Goal: Information Seeking & Learning: Learn about a topic

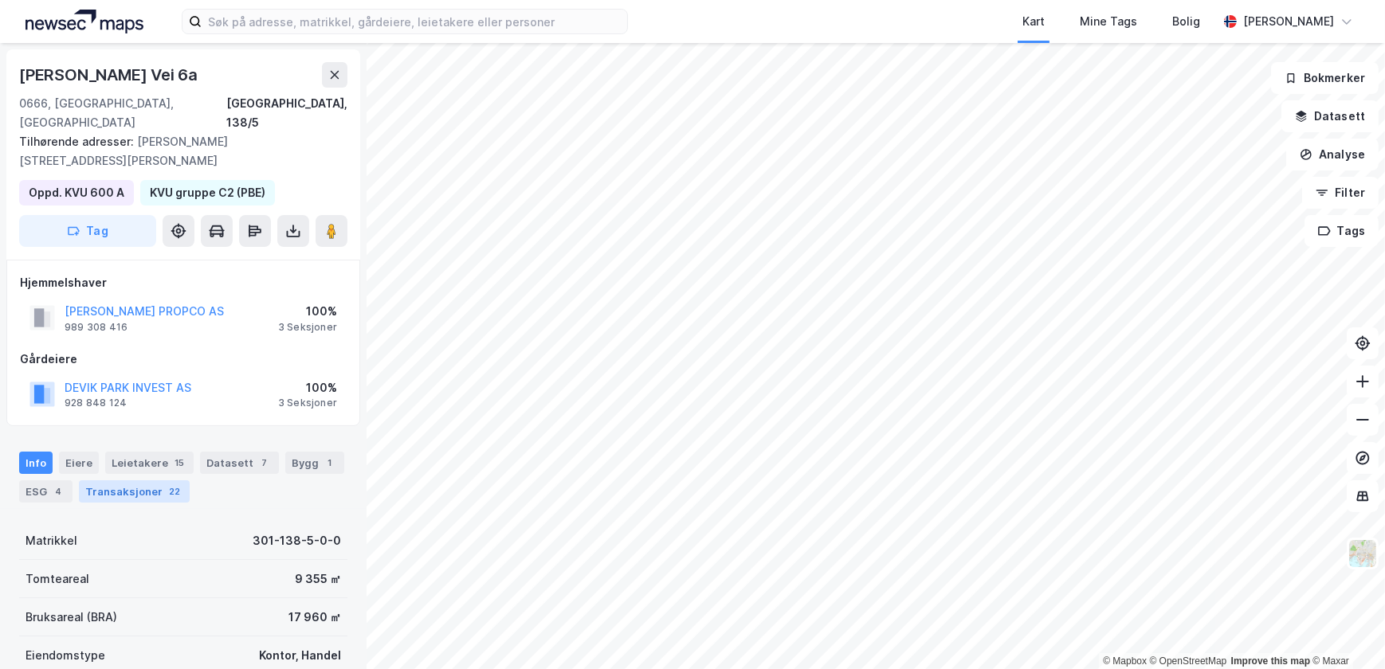
click at [124, 480] on div "Transaksjoner 22" at bounding box center [134, 491] width 111 height 22
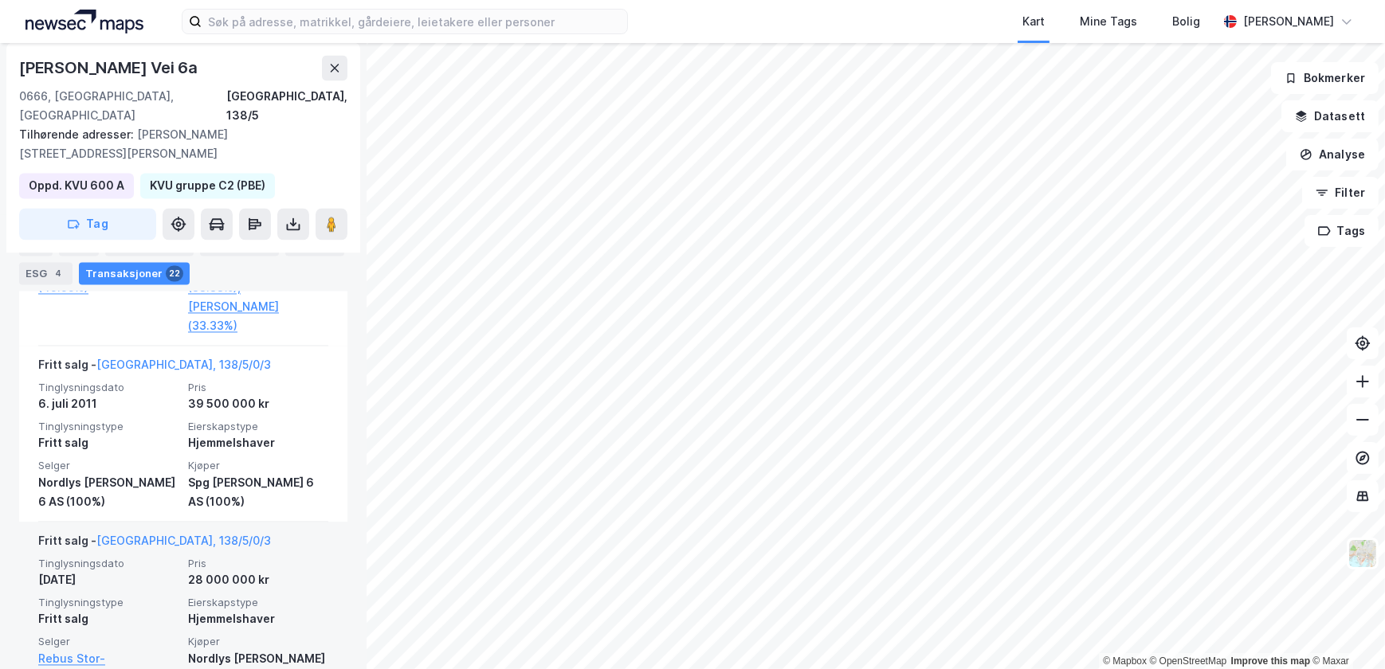
scroll to position [3735, 0]
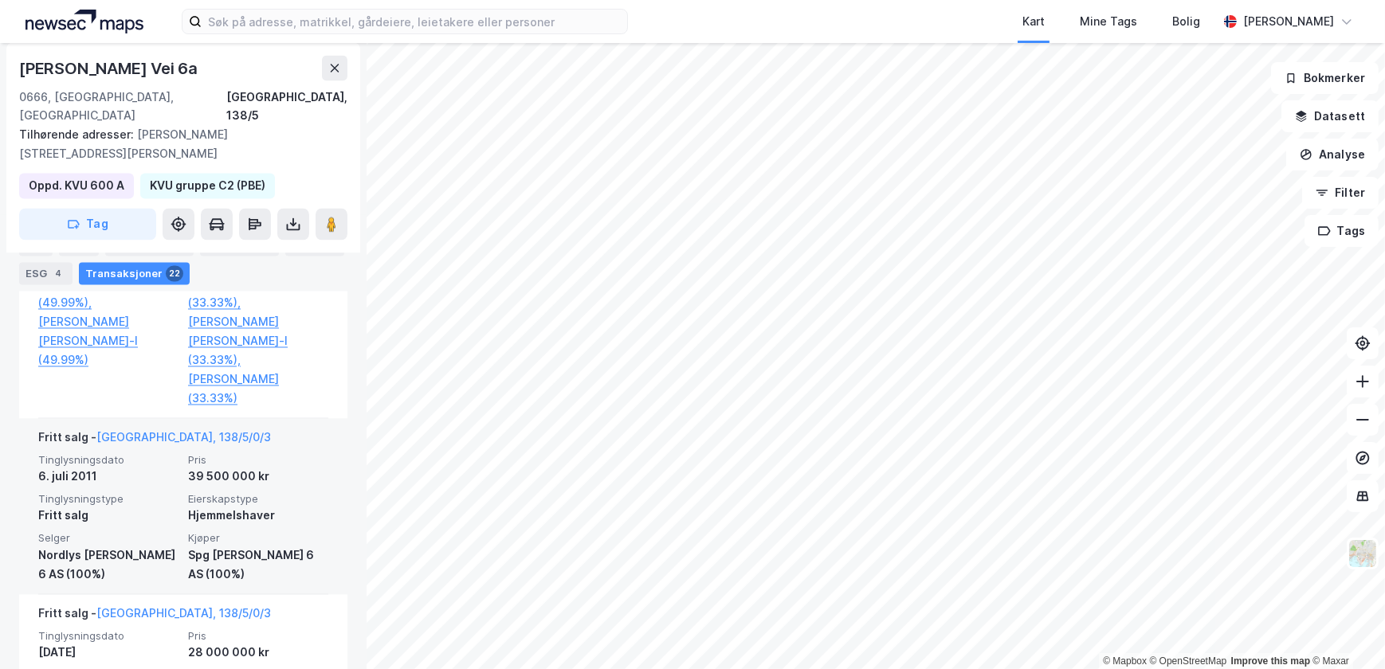
click at [233, 454] on div "Tinglysningsdato 6. juli 2011 Pris 39 500 000 kr Tinglysningstype Fritt salg Ei…" at bounding box center [183, 519] width 290 height 131
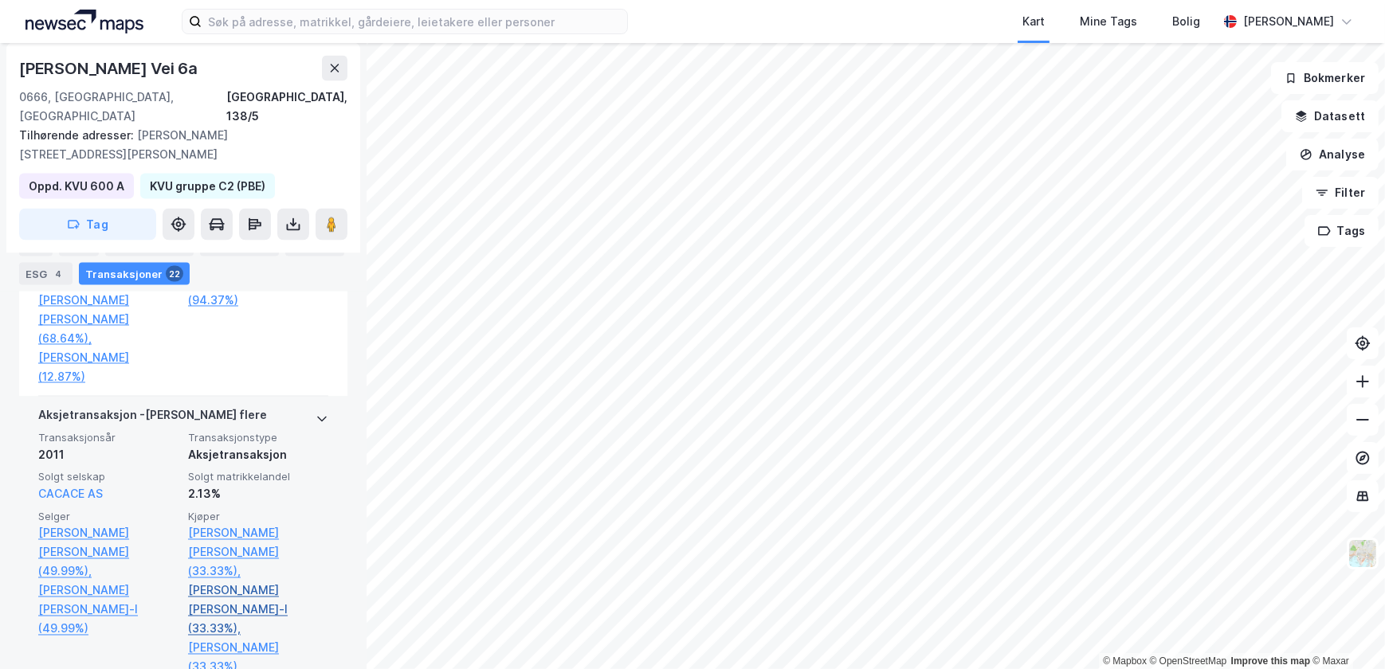
scroll to position [3445, 0]
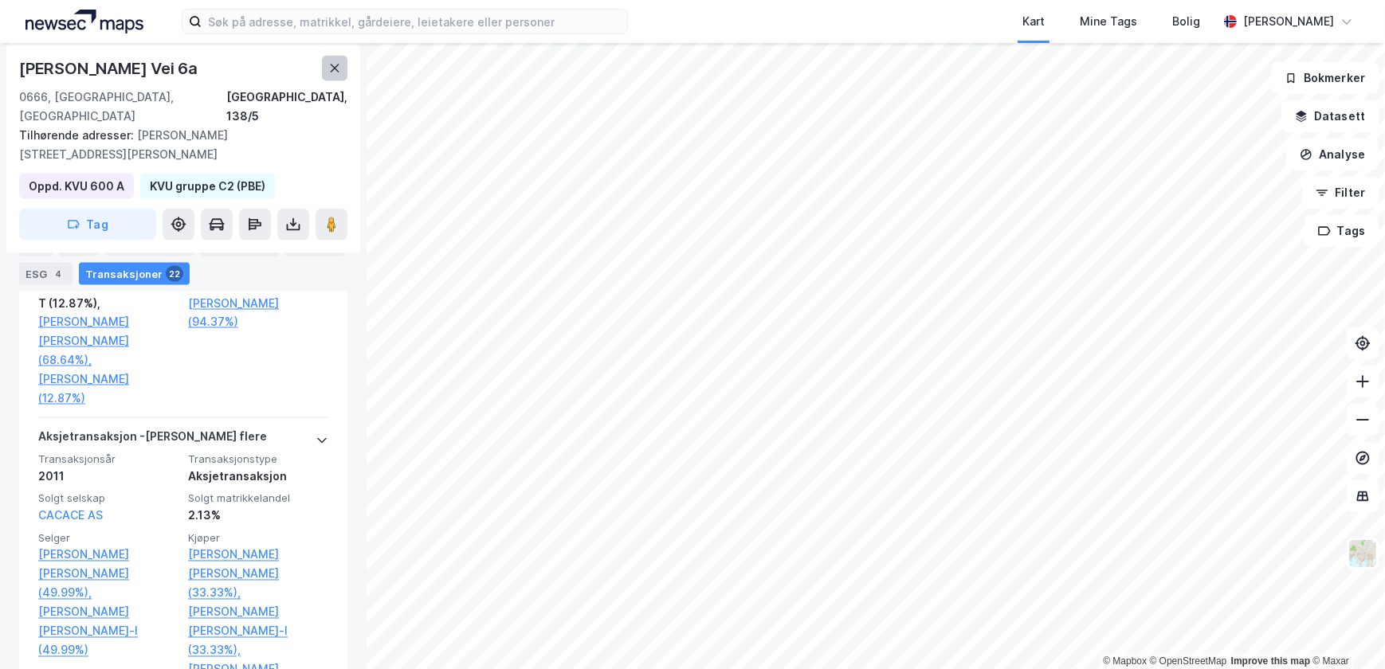
click at [328, 74] on icon at bounding box center [334, 68] width 13 height 13
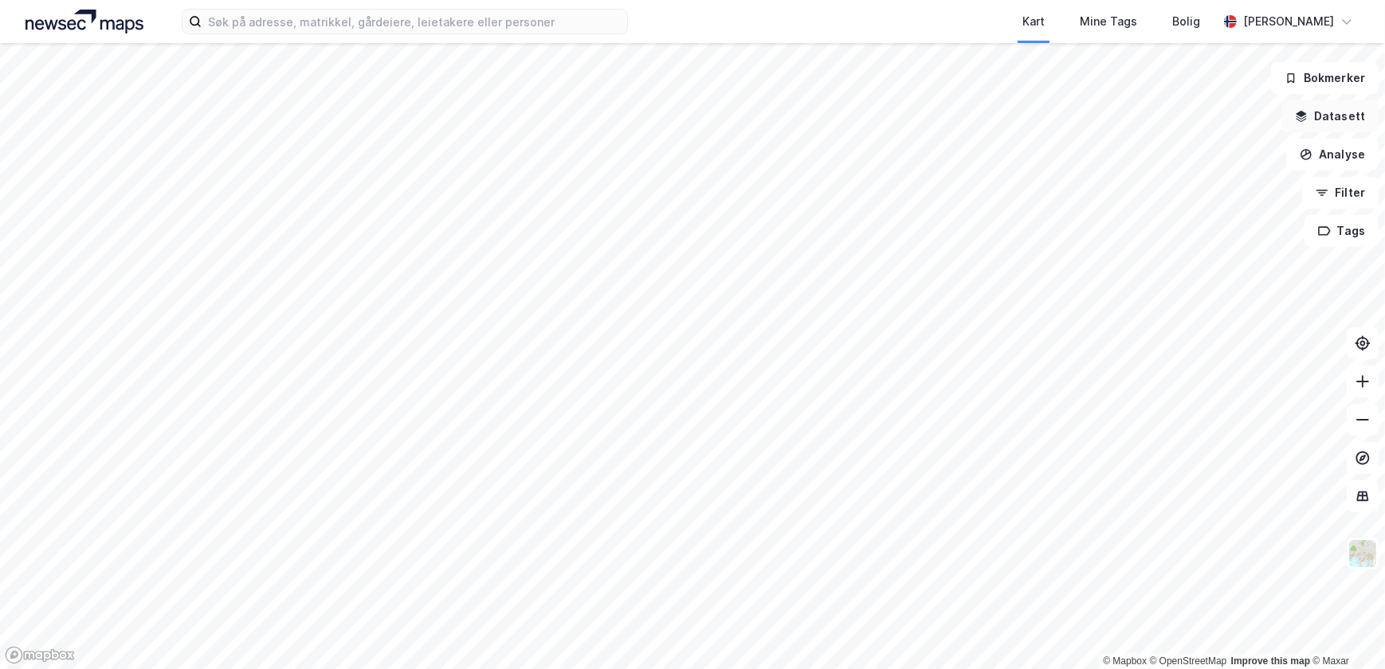
click at [1325, 117] on button "Datasett" at bounding box center [1329, 116] width 97 height 32
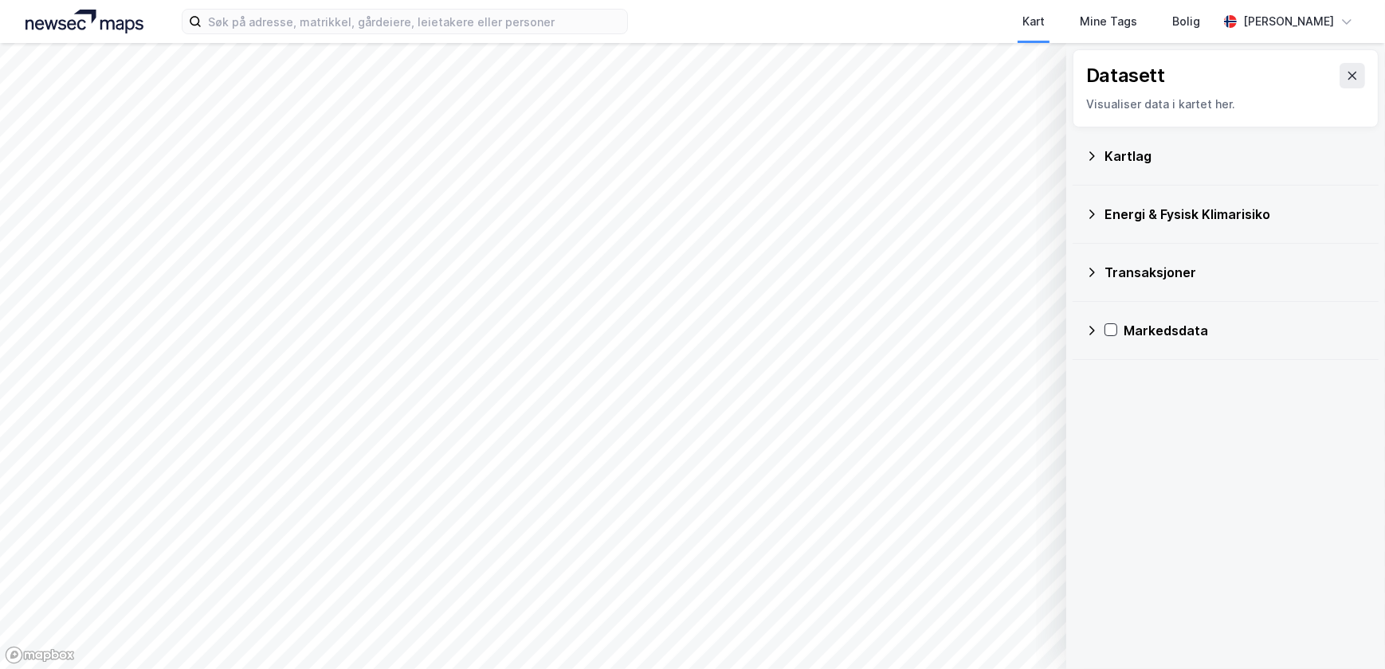
click at [1139, 273] on div "Transaksjoner" at bounding box center [1234, 272] width 261 height 19
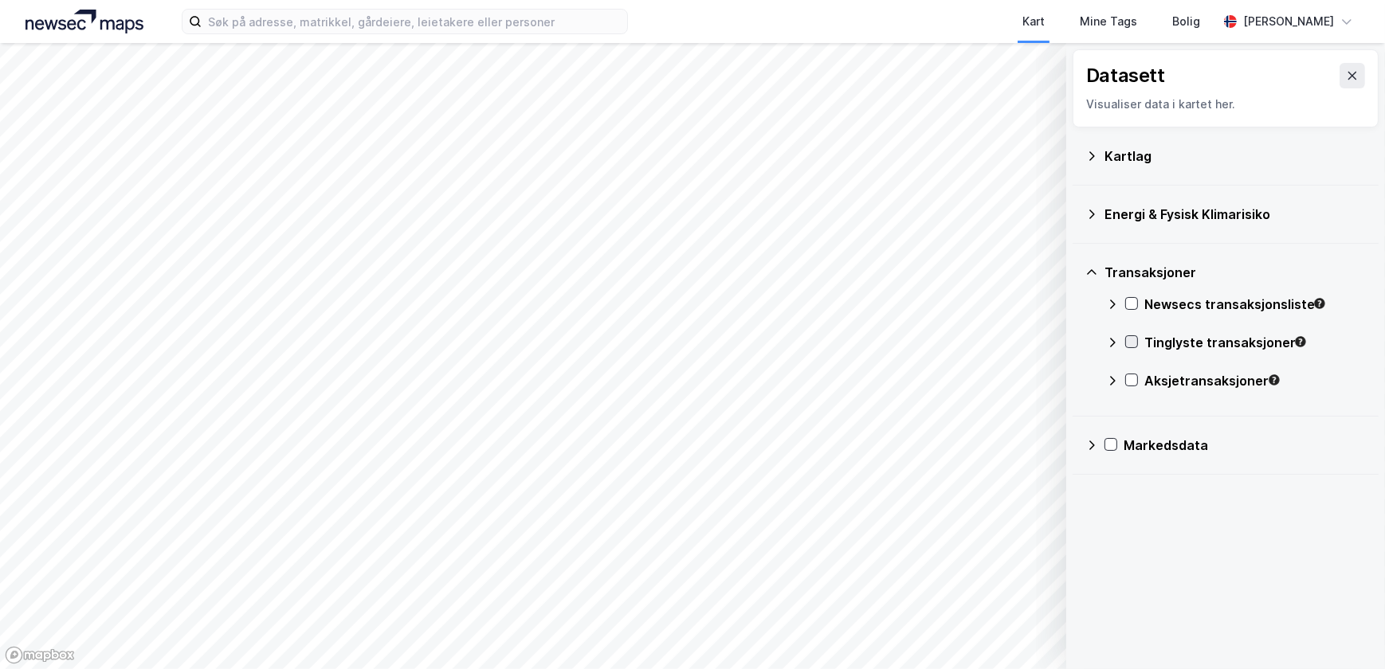
click at [1132, 342] on icon at bounding box center [1131, 341] width 11 height 11
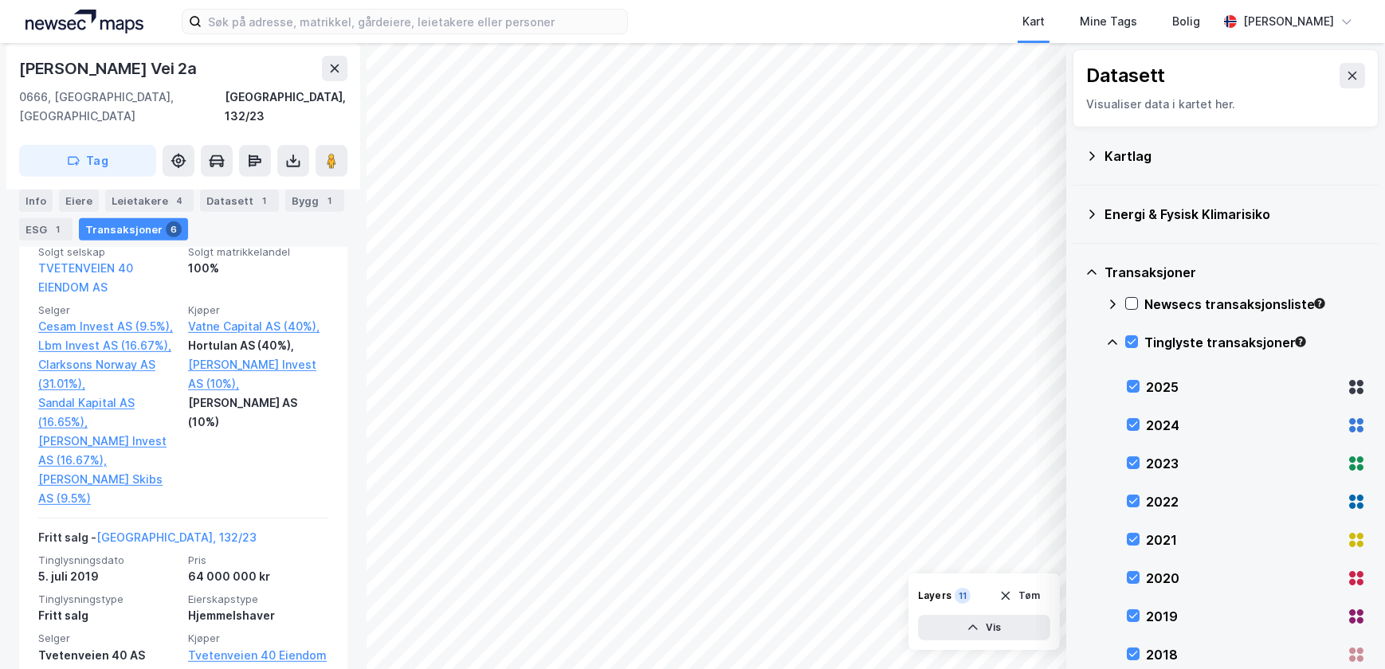
scroll to position [941, 0]
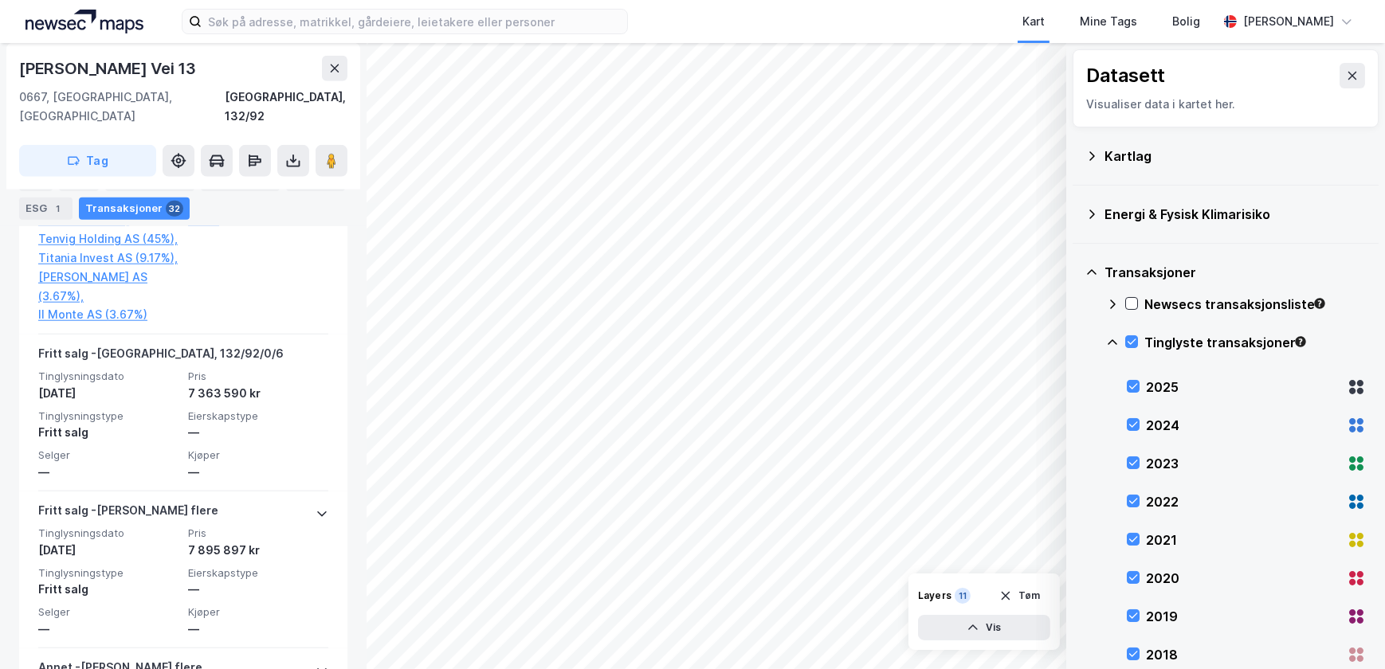
scroll to position [2024, 0]
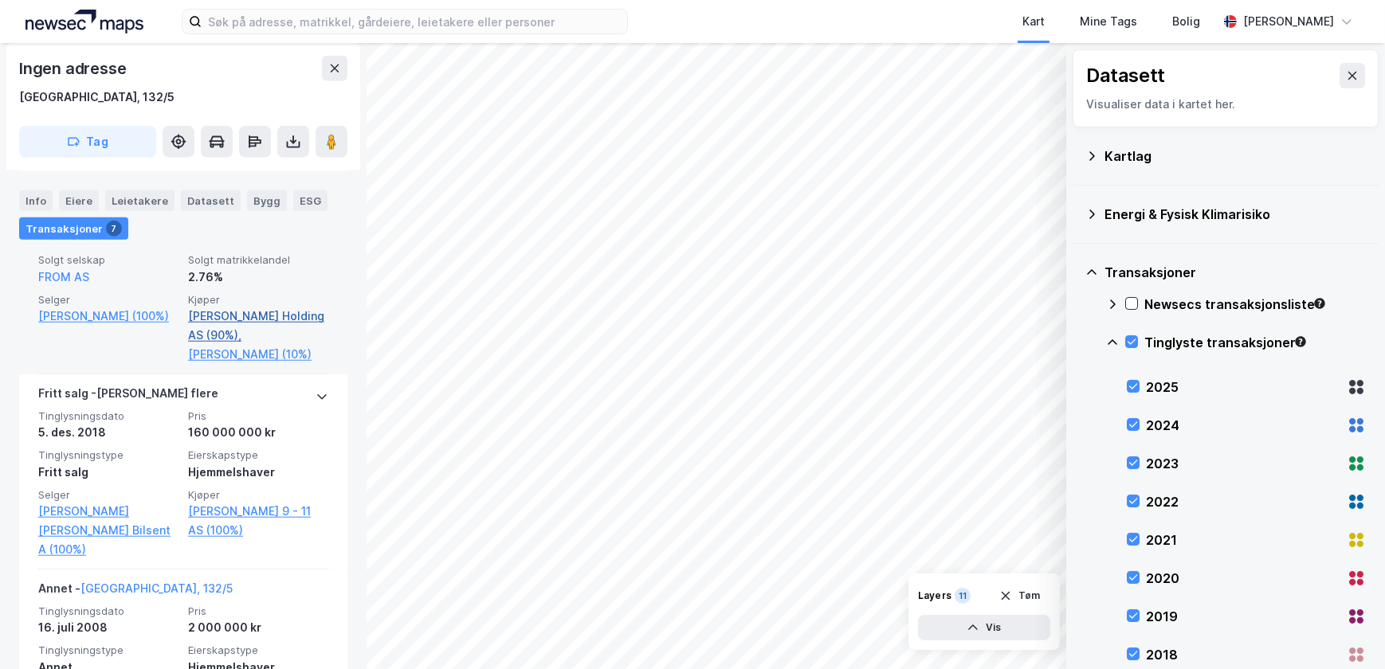
scroll to position [1805, 0]
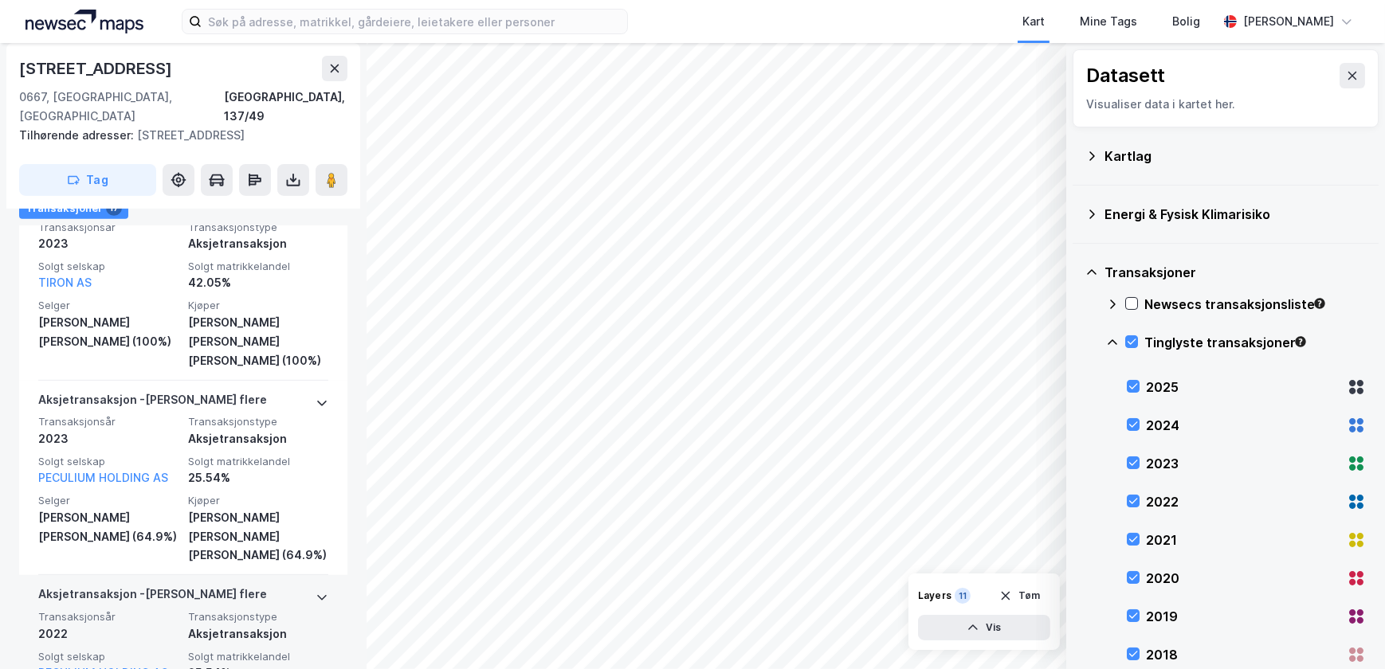
scroll to position [724, 0]
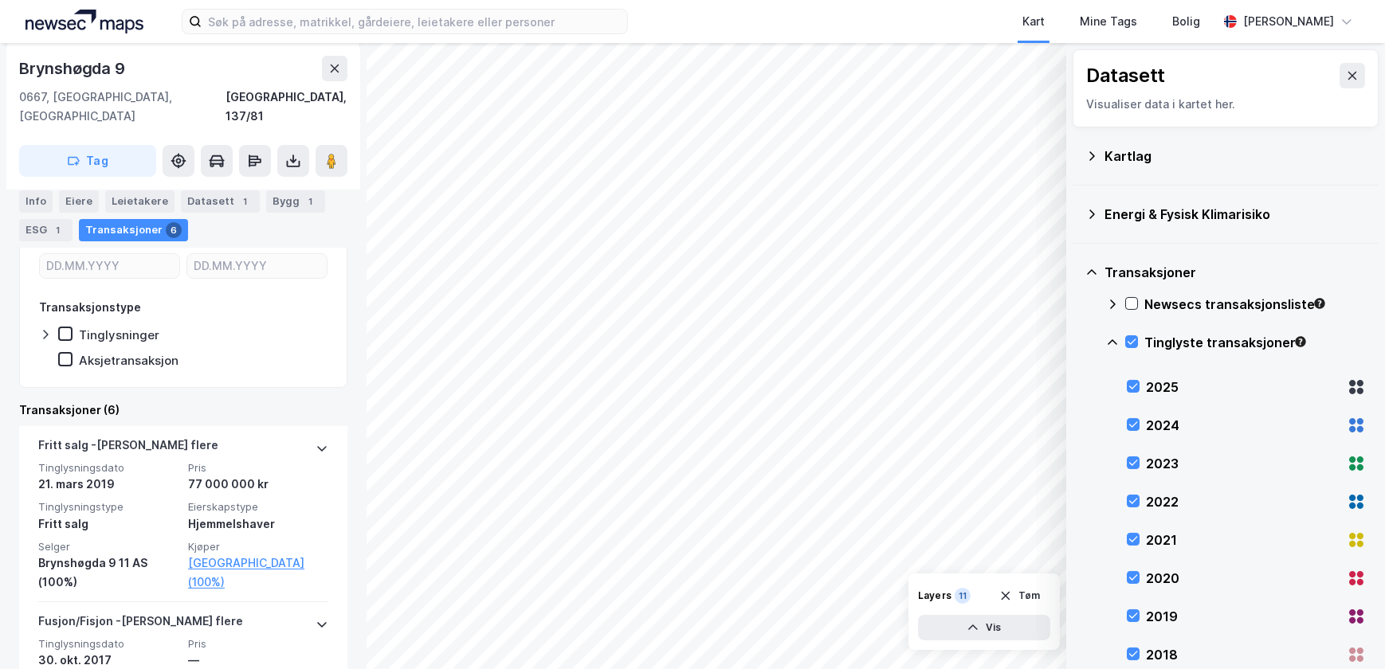
scroll to position [358, 0]
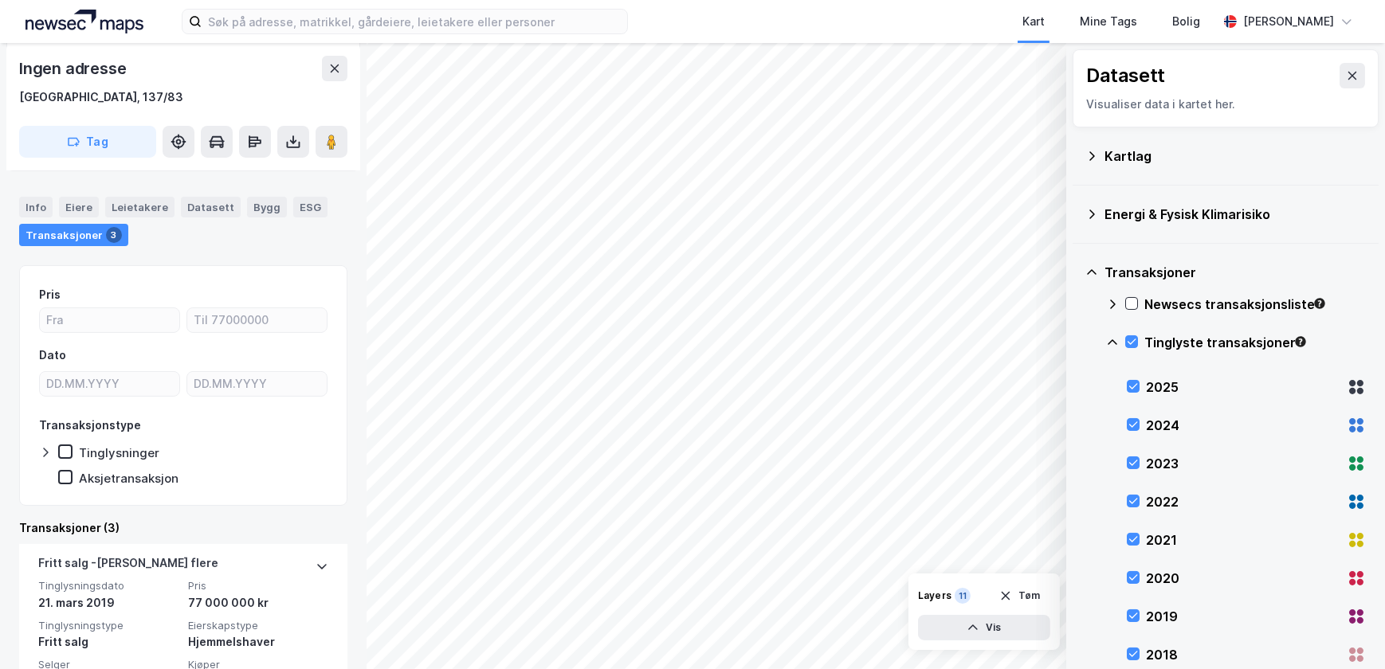
scroll to position [356, 0]
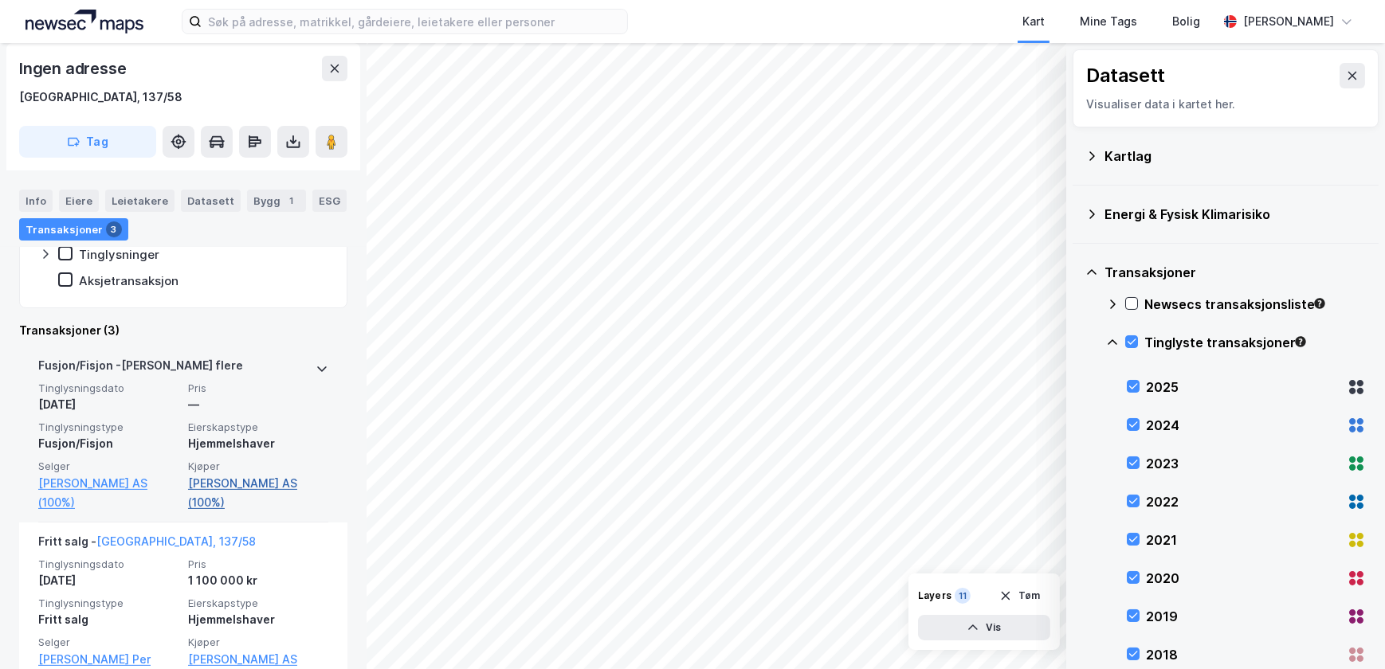
scroll to position [506, 0]
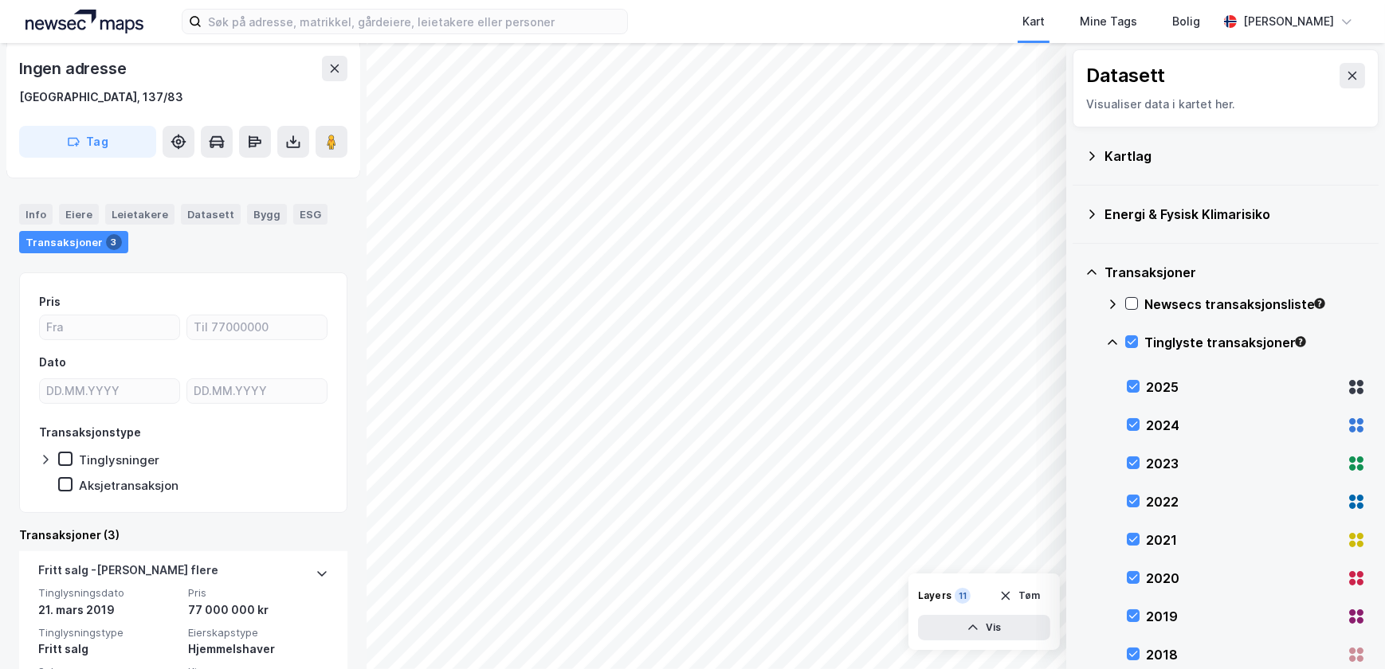
scroll to position [429, 0]
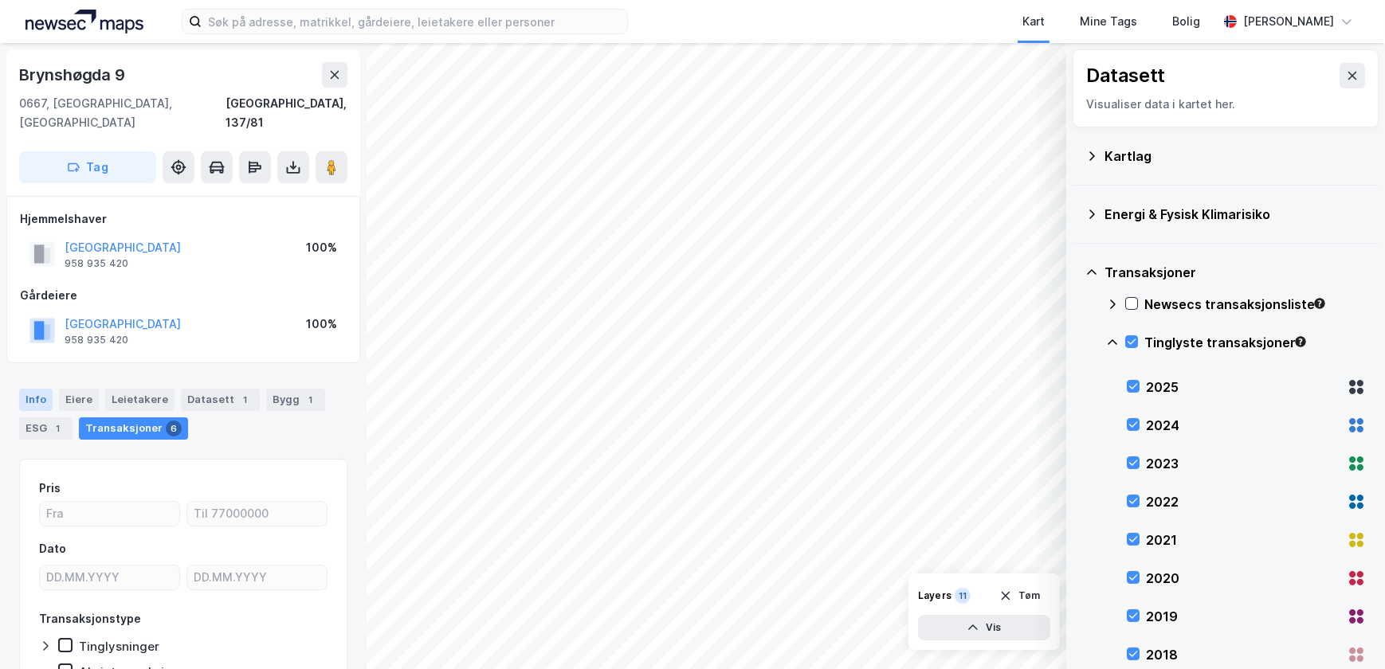
click at [39, 389] on div "Info" at bounding box center [35, 400] width 33 height 22
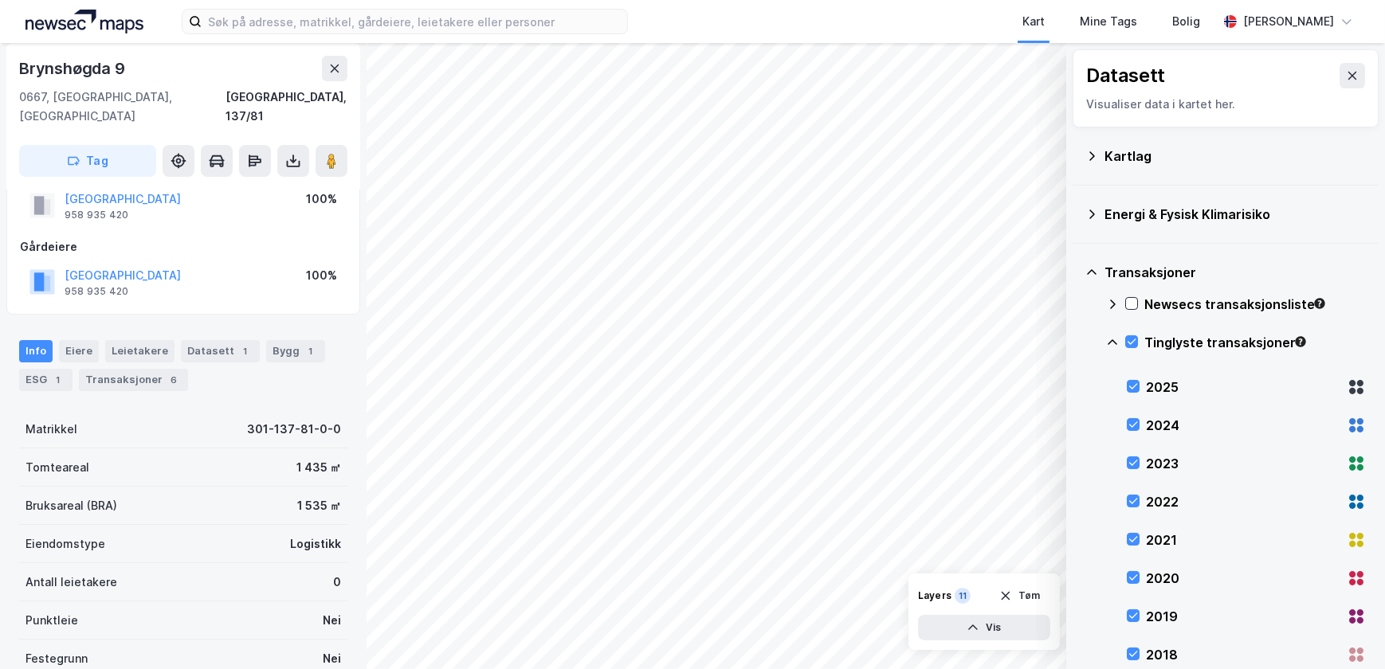
scroll to position [72, 0]
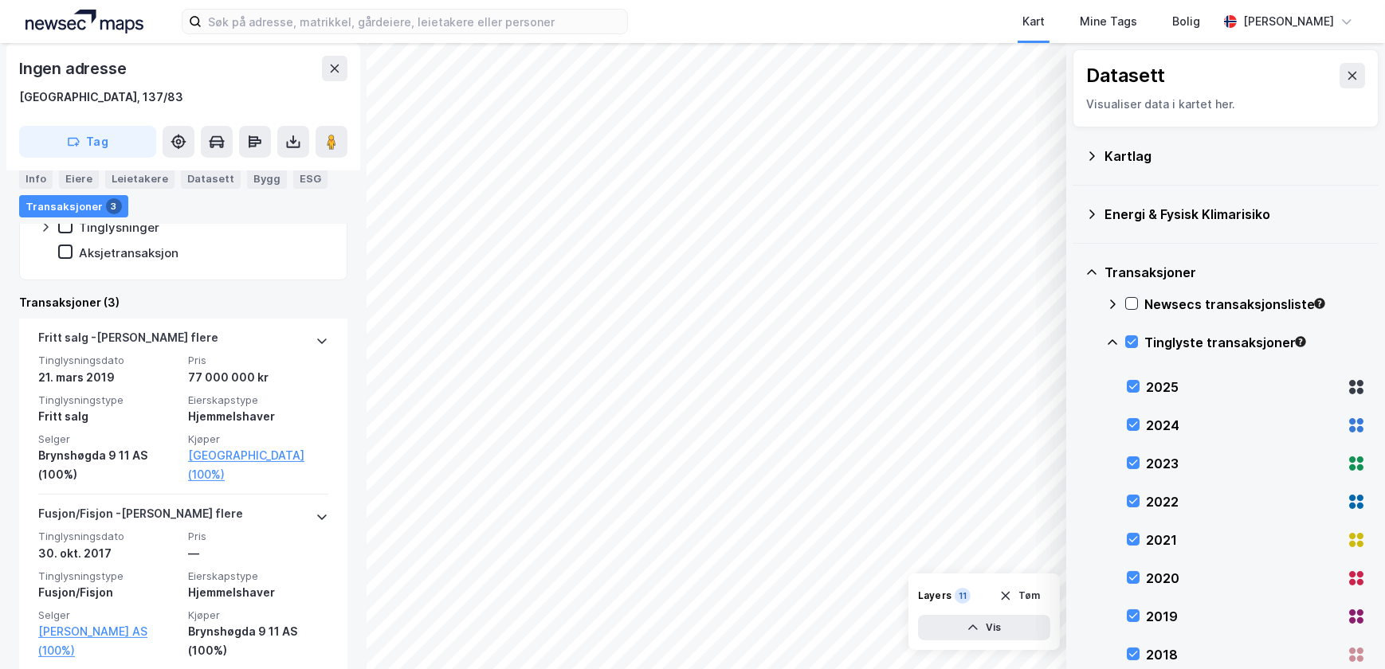
scroll to position [434, 0]
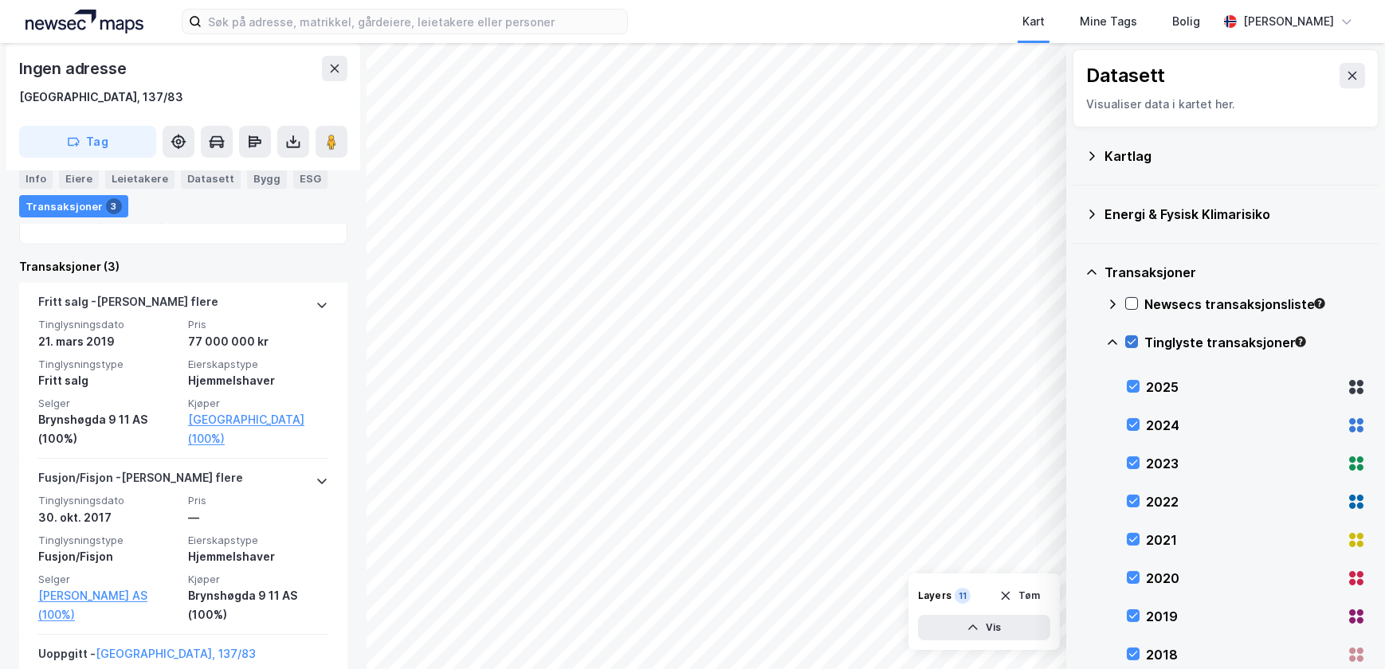
click at [1132, 340] on icon at bounding box center [1131, 341] width 11 height 11
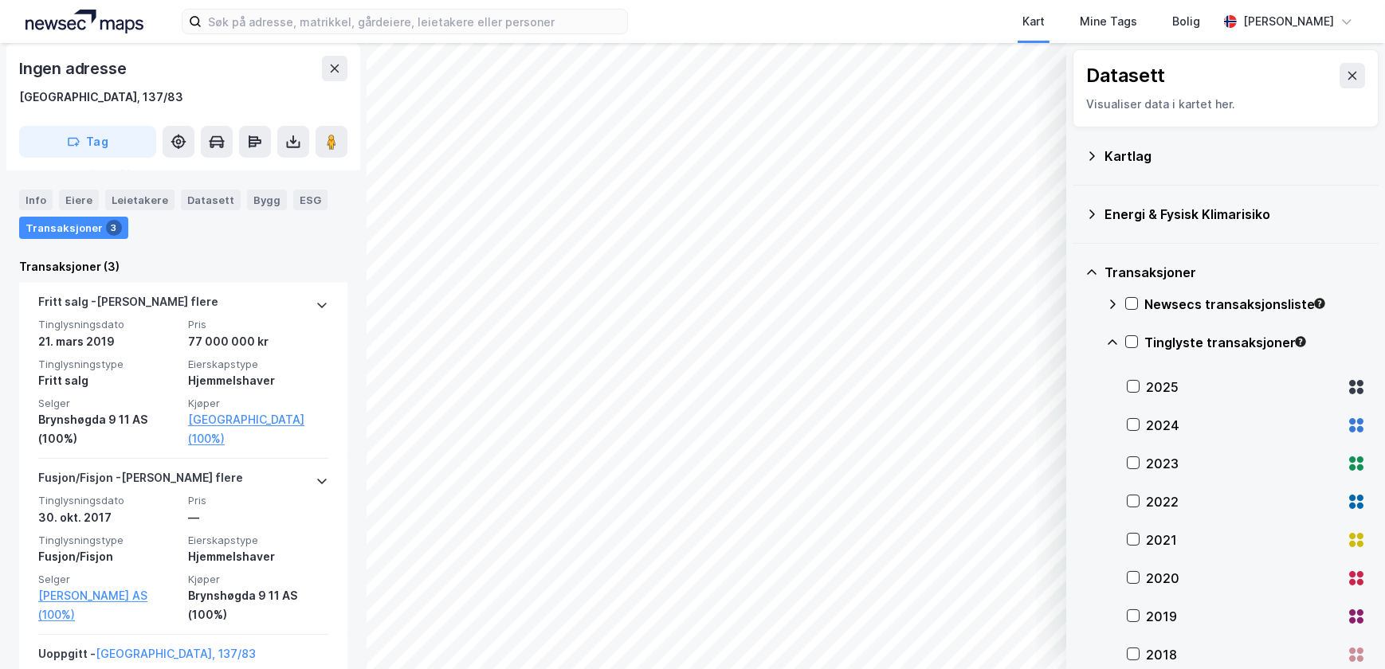
click at [1113, 341] on icon at bounding box center [1113, 342] width 10 height 6
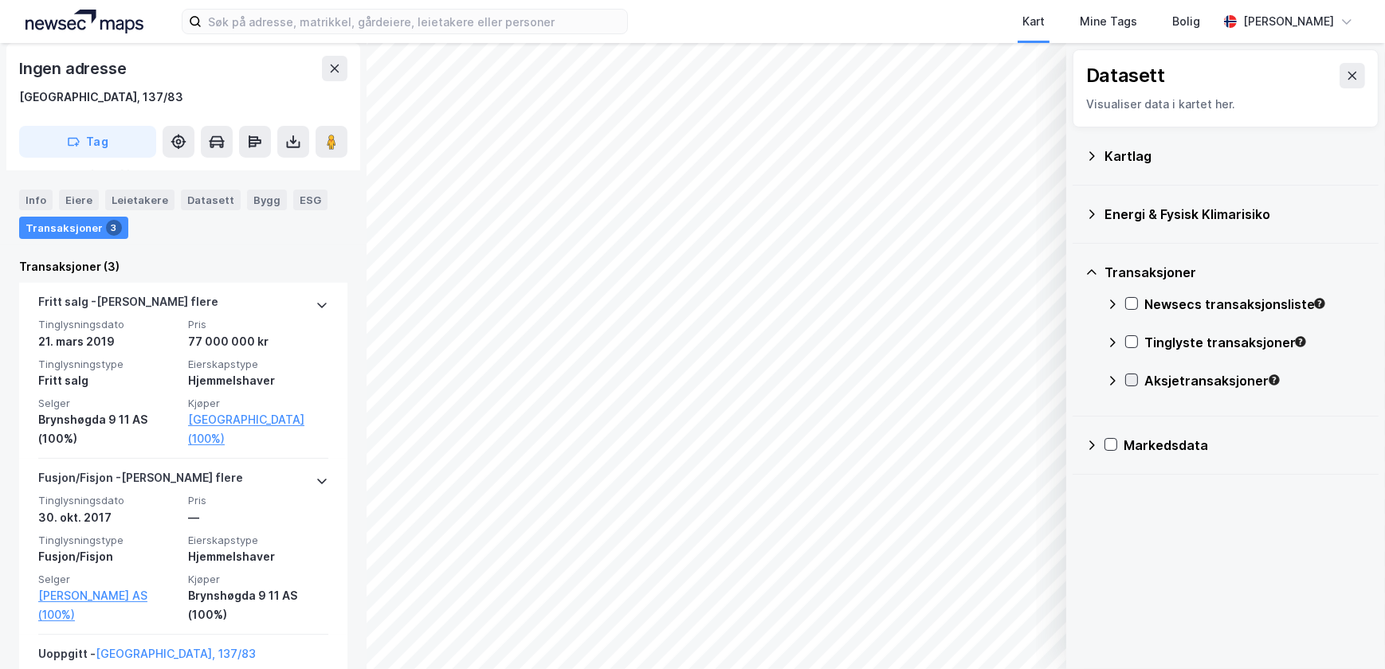
click at [1129, 378] on icon at bounding box center [1131, 379] width 11 height 11
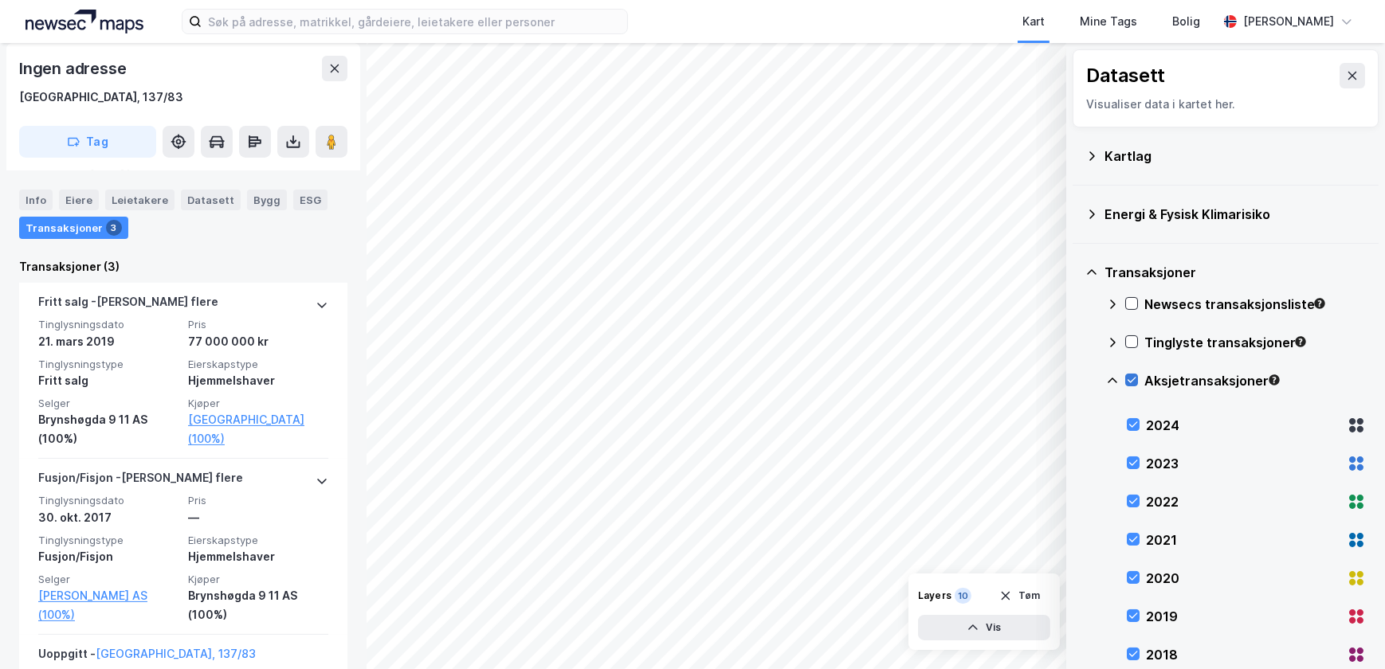
click at [1129, 378] on icon at bounding box center [1131, 379] width 11 height 11
click at [1131, 300] on icon at bounding box center [1131, 303] width 11 height 11
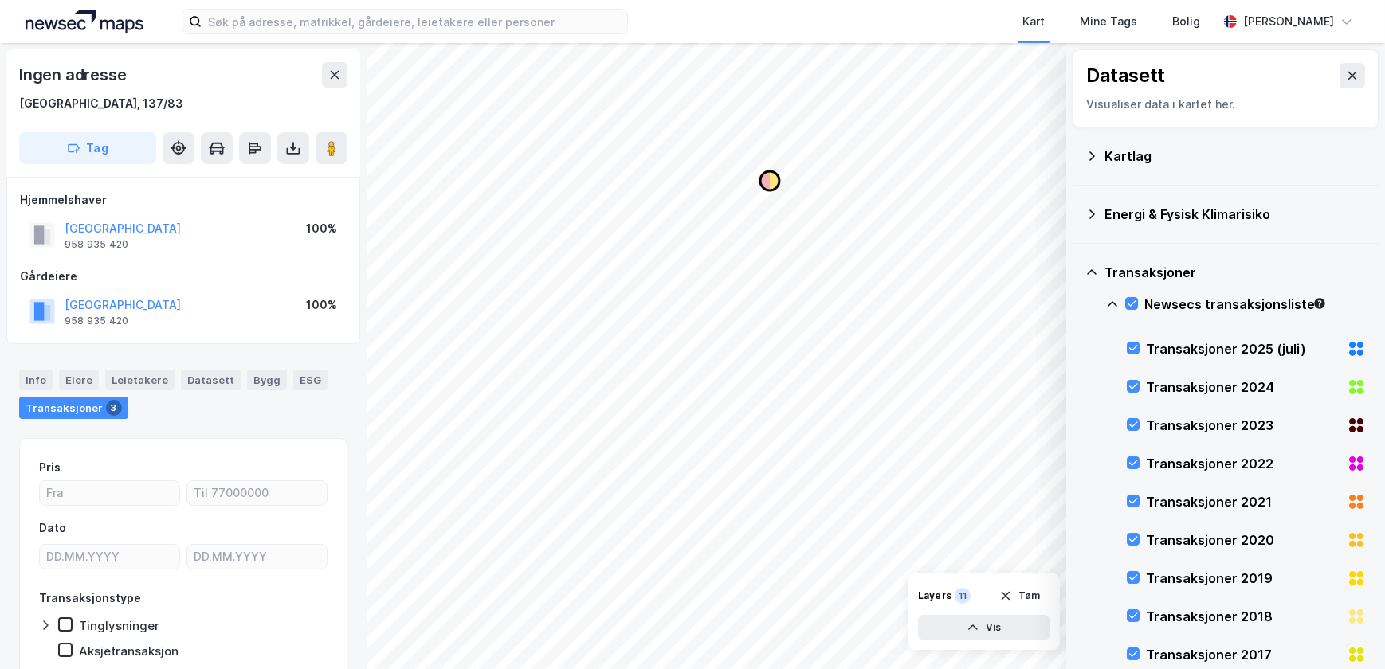
click at [773, 187] on icon "Map marker" at bounding box center [775, 180] width 10 height 19
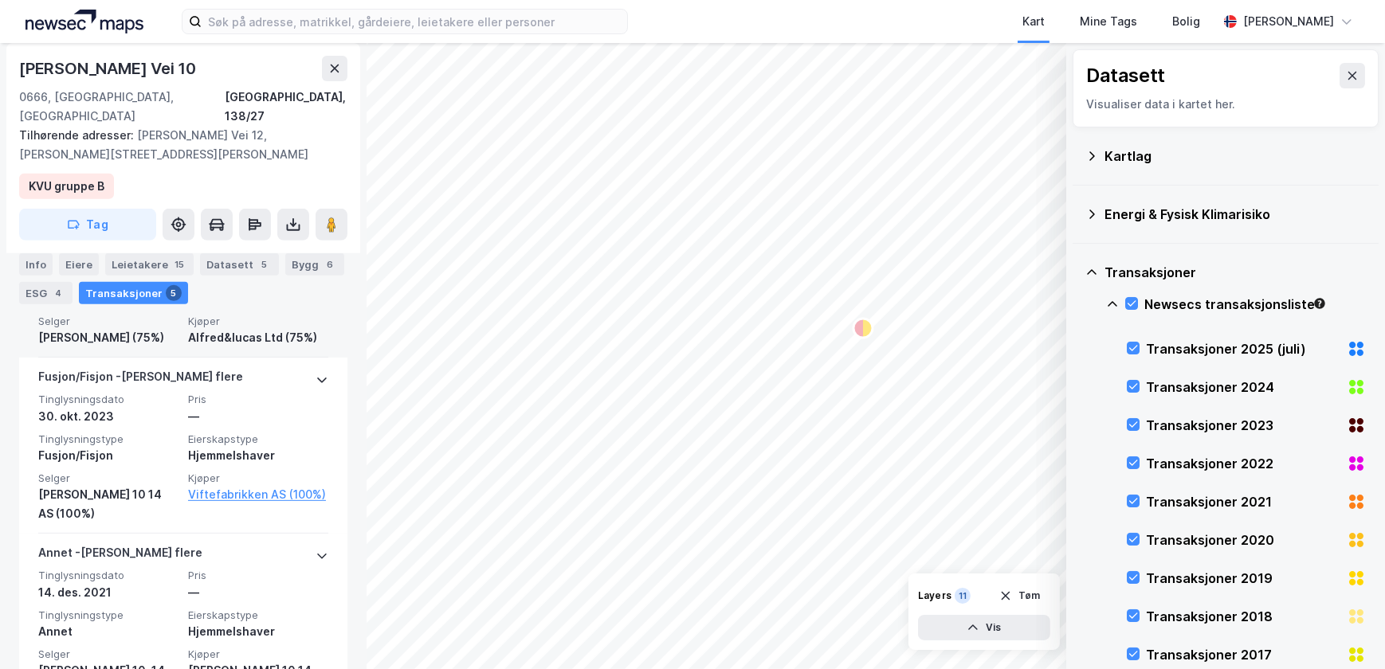
scroll to position [1115, 0]
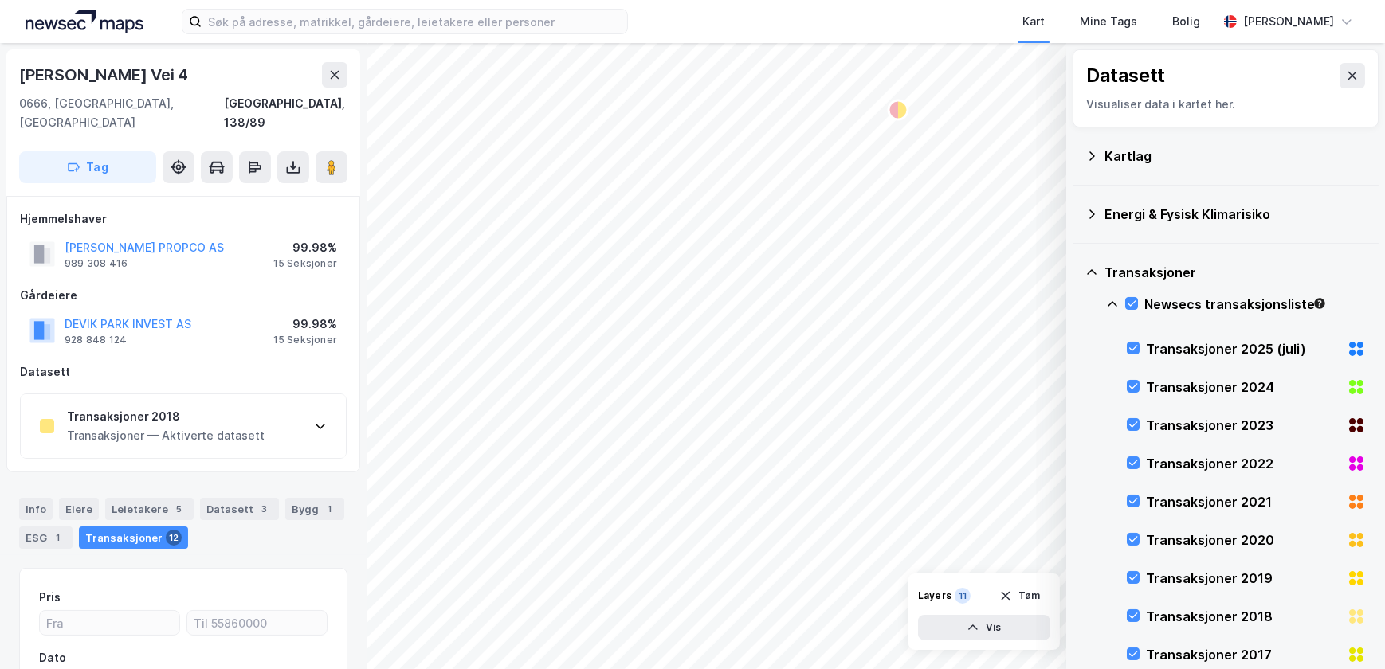
scroll to position [177, 0]
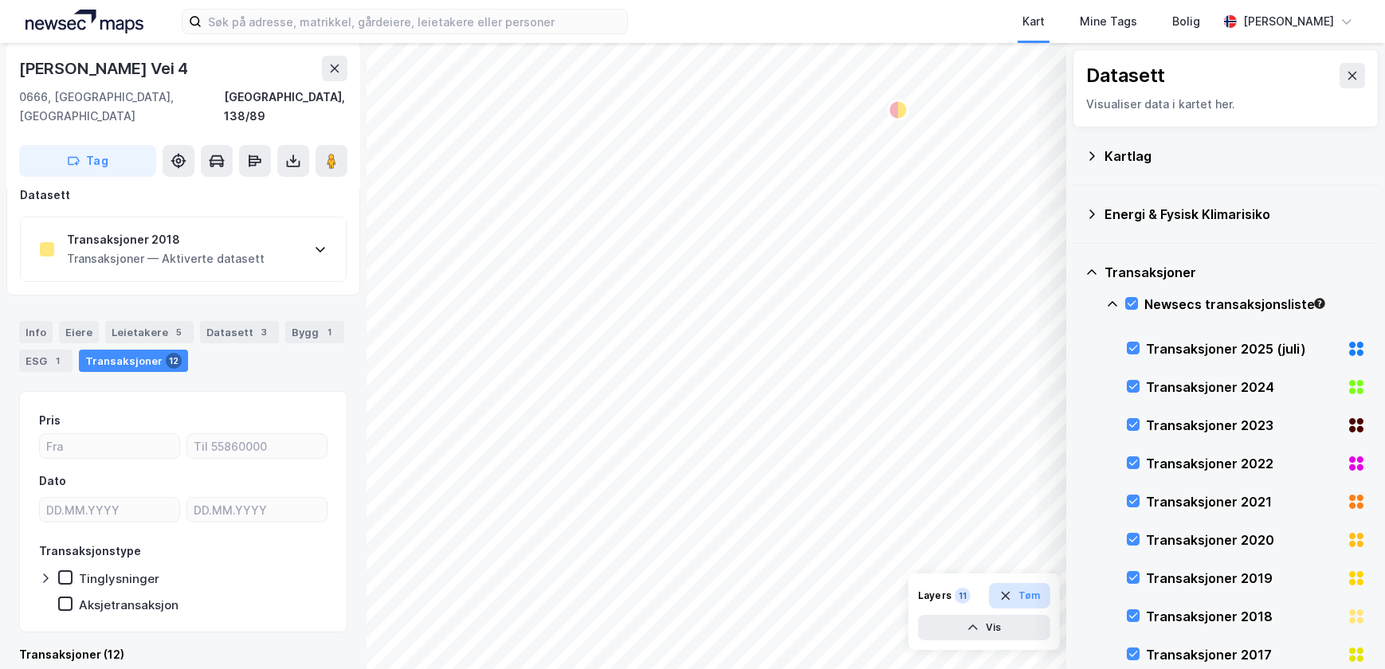
click at [1006, 595] on icon "button" at bounding box center [1005, 596] width 9 height 9
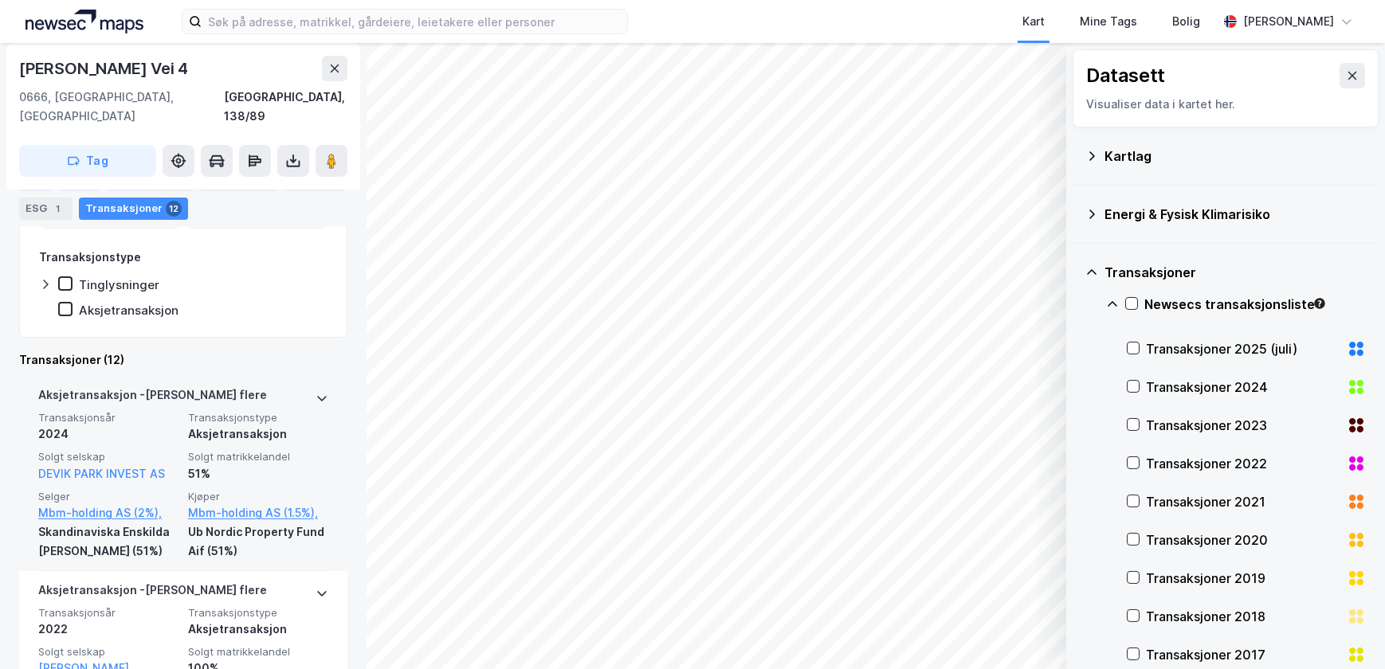
scroll to position [434, 0]
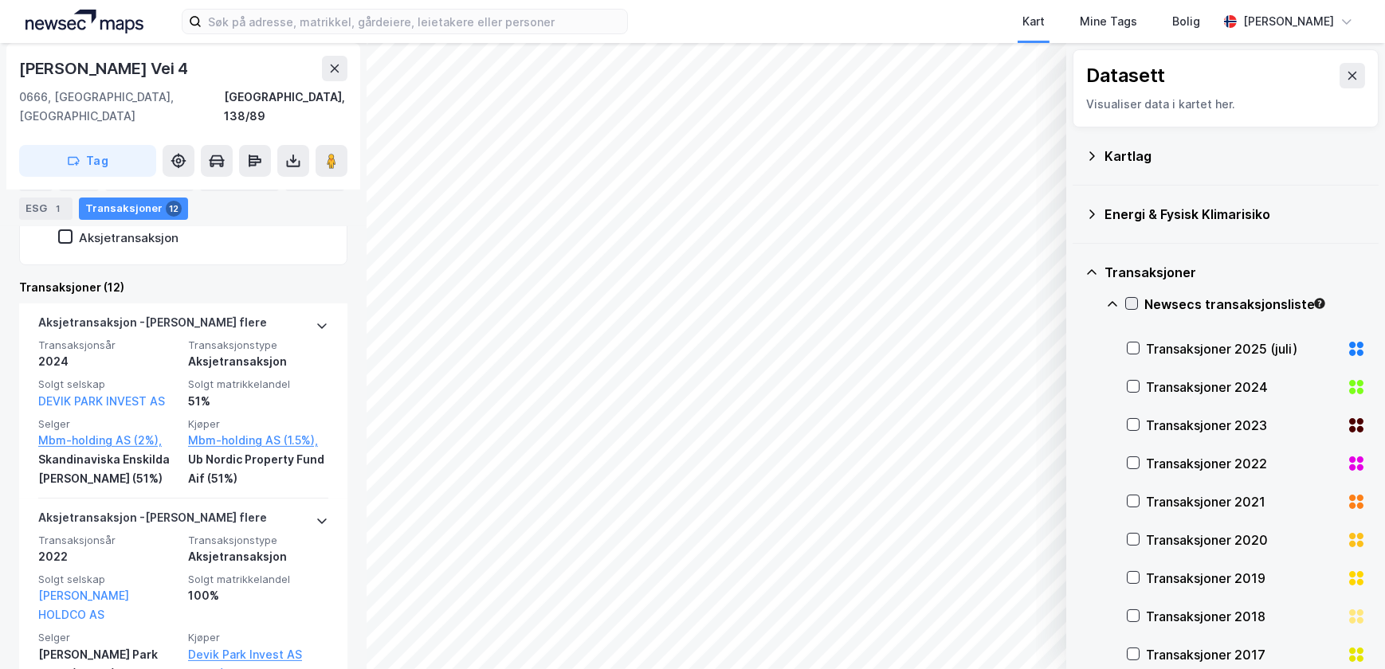
click at [1135, 306] on icon at bounding box center [1131, 303] width 11 height 11
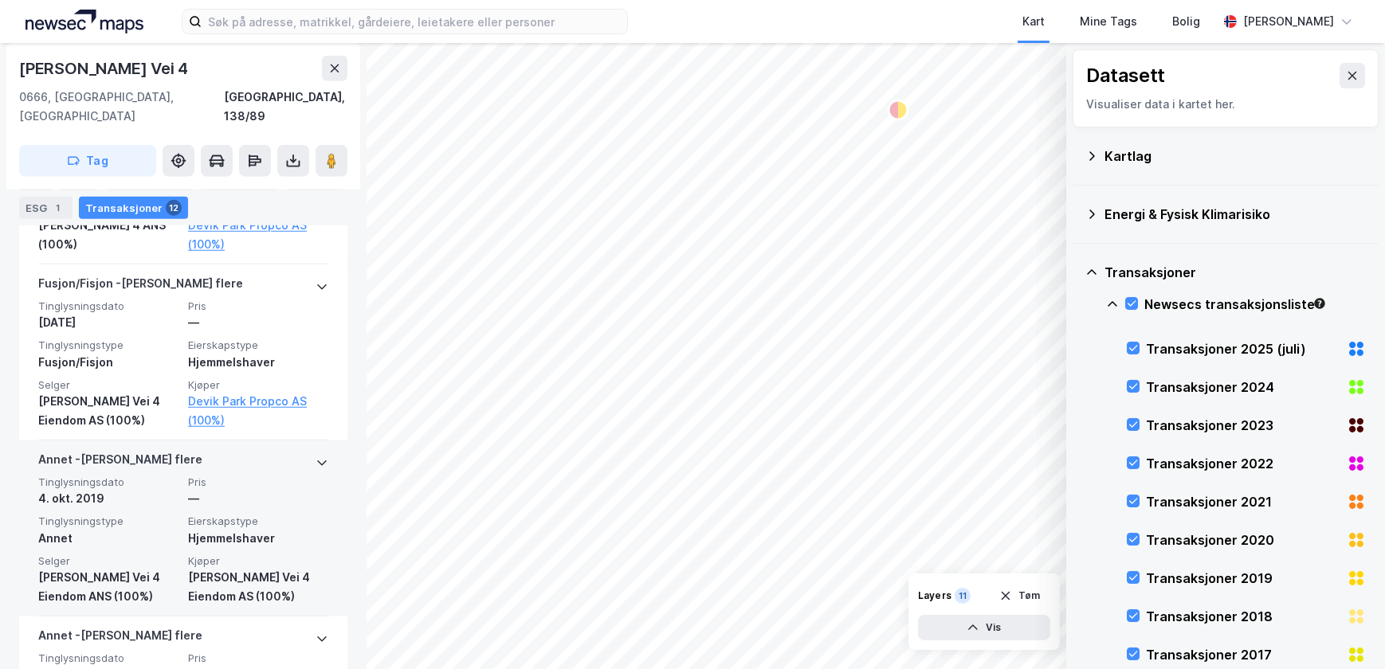
scroll to position [1665, 0]
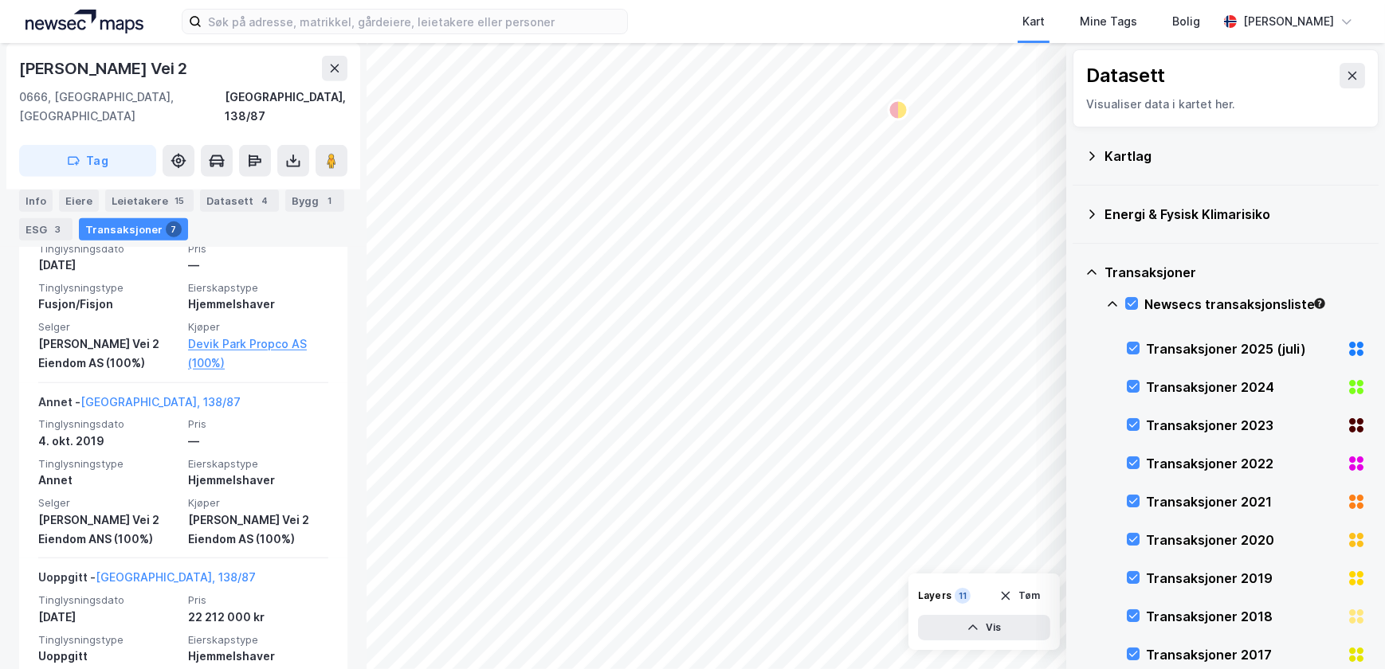
scroll to position [1543, 0]
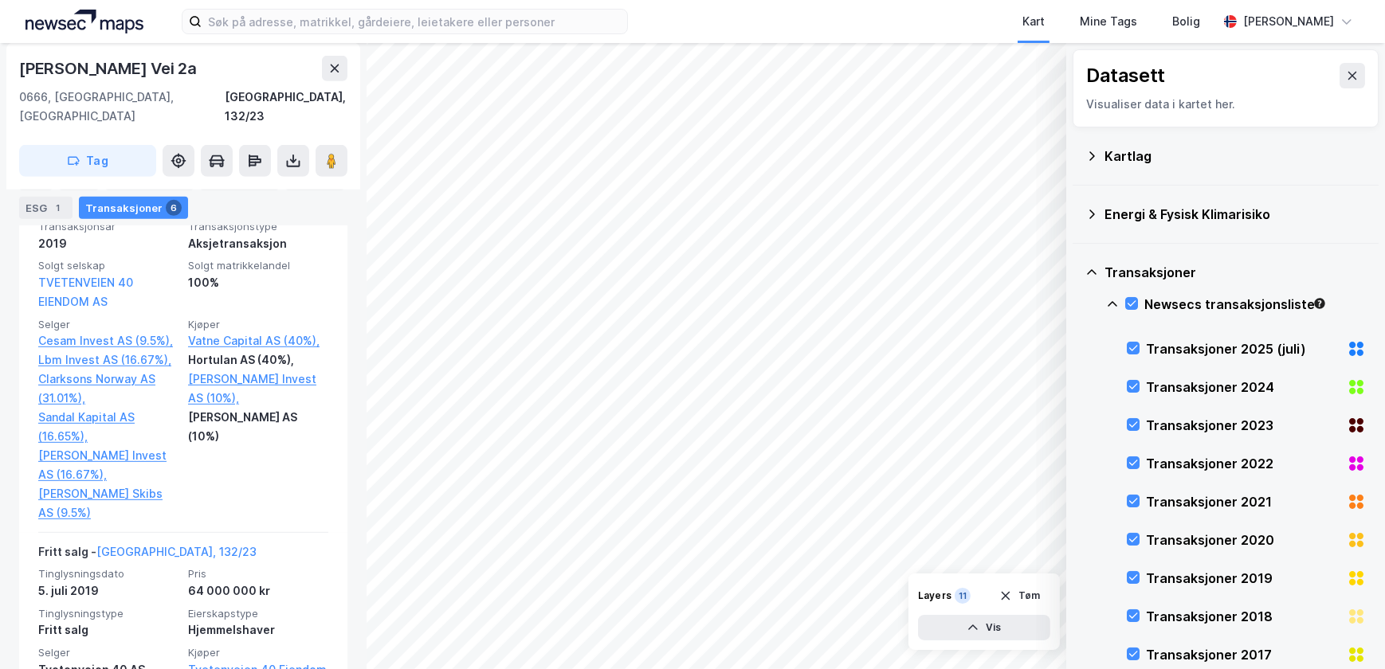
scroll to position [1012, 0]
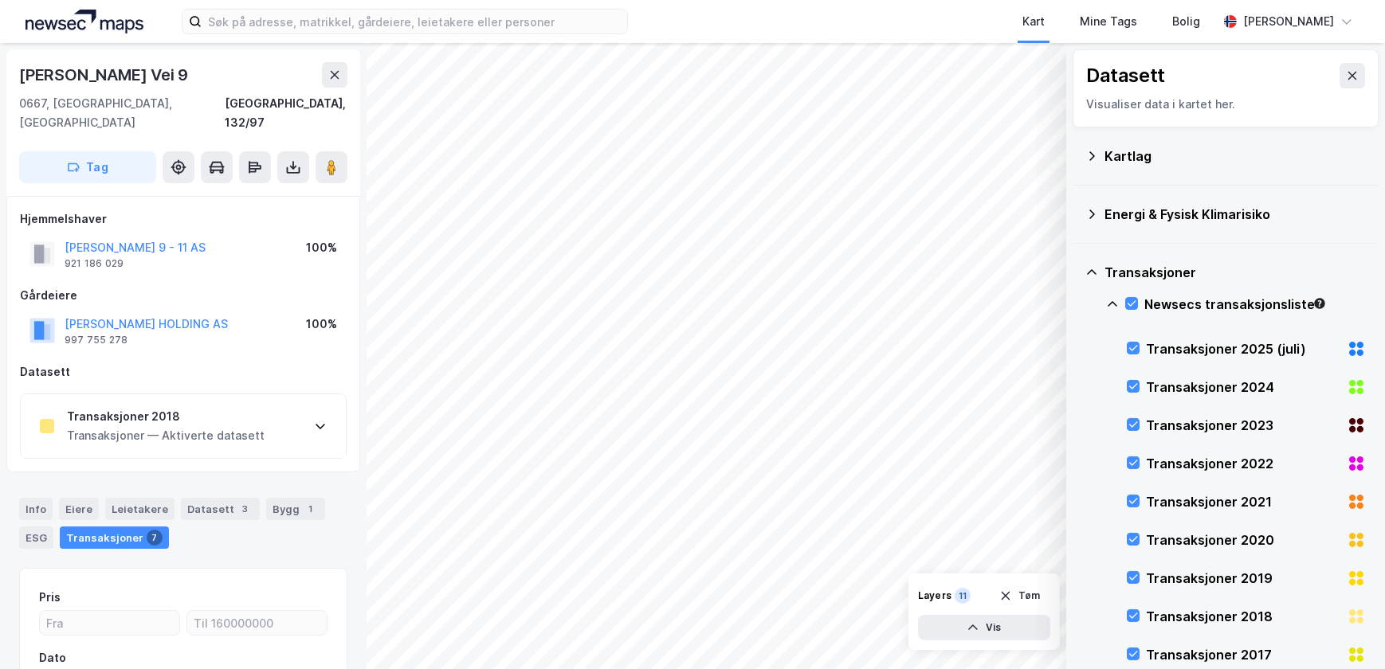
scroll to position [177, 0]
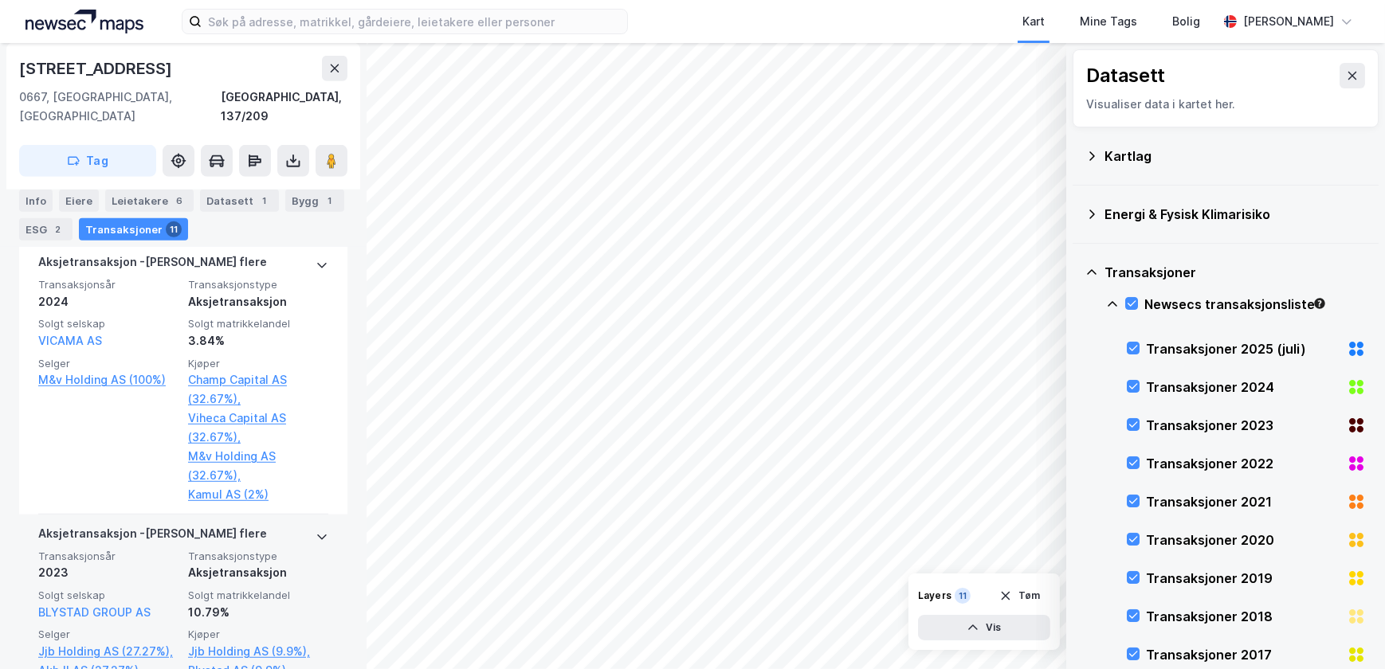
scroll to position [1337, 0]
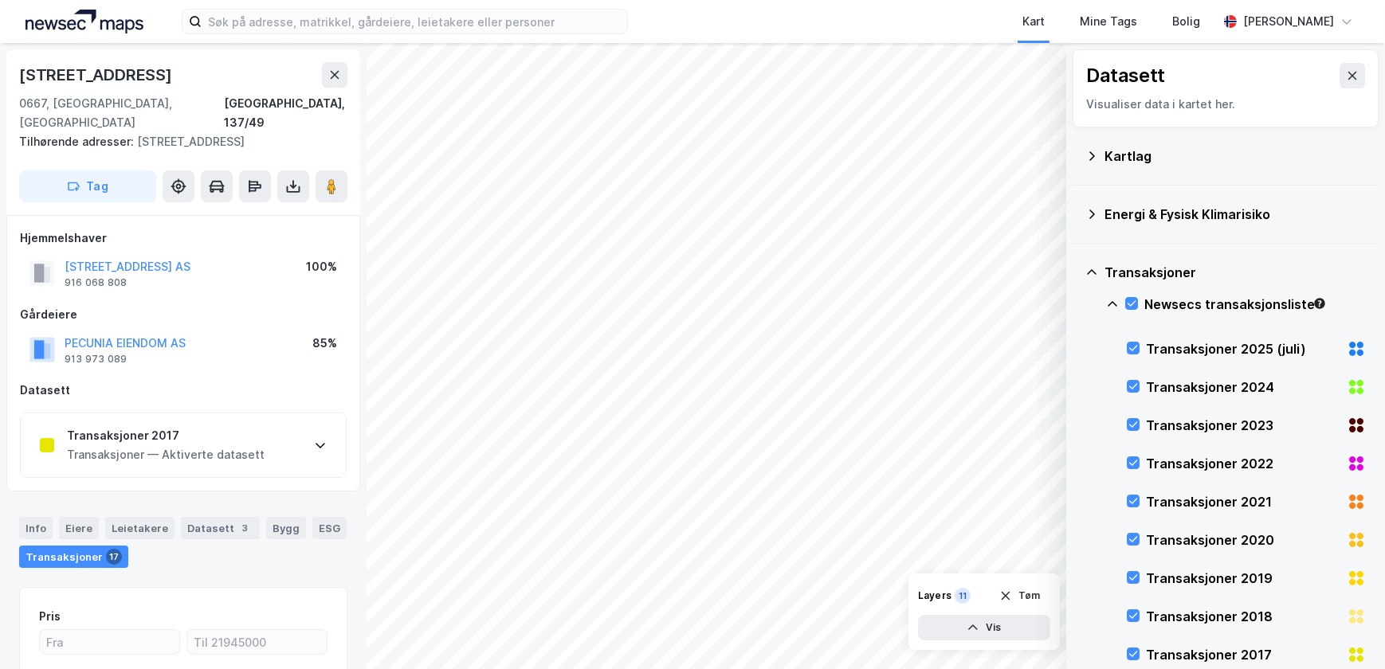
scroll to position [197, 0]
